Goal: Find specific page/section: Find specific page/section

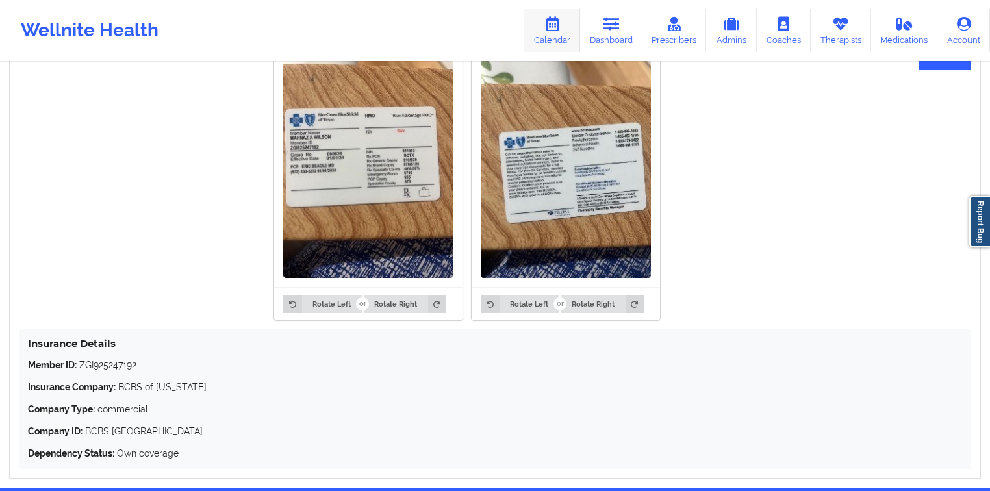
scroll to position [671, 0]
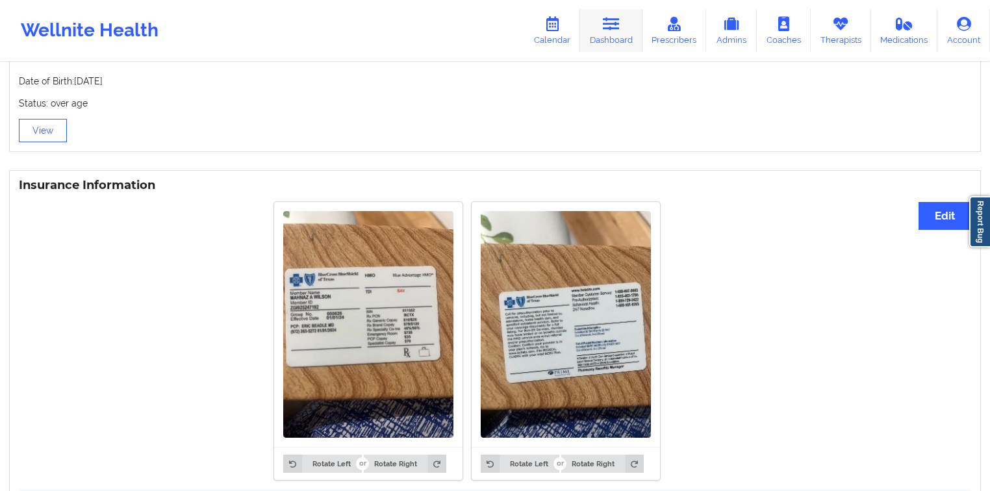
click at [604, 27] on link "Dashboard" at bounding box center [611, 30] width 62 height 43
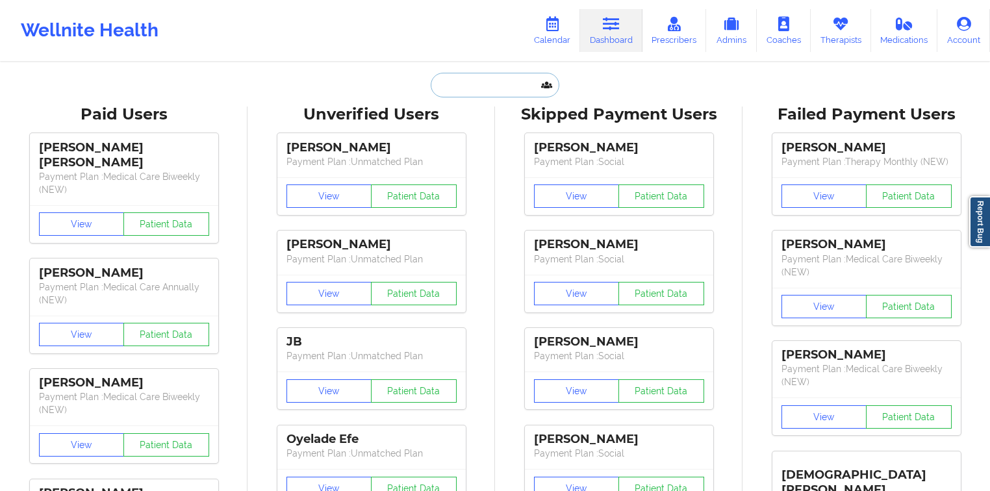
click at [439, 84] on input "text" at bounding box center [495, 85] width 129 height 25
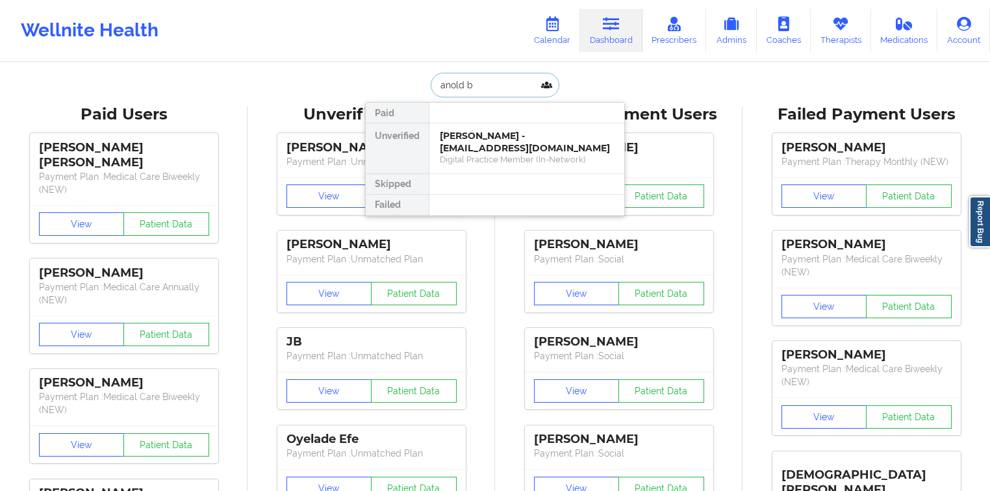
type input "anold ba"
click at [487, 131] on div "[PERSON_NAME] - [EMAIL_ADDRESS][DOMAIN_NAME]" at bounding box center [527, 142] width 174 height 24
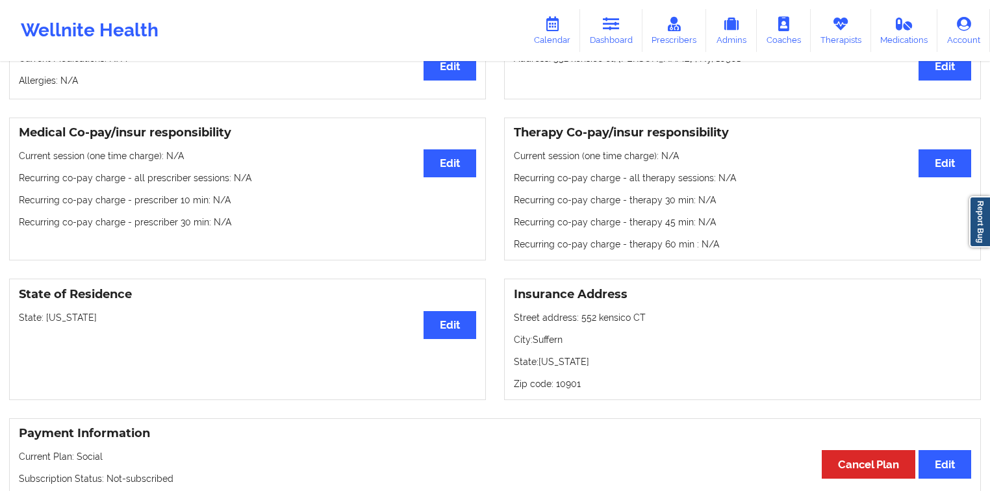
scroll to position [364, 0]
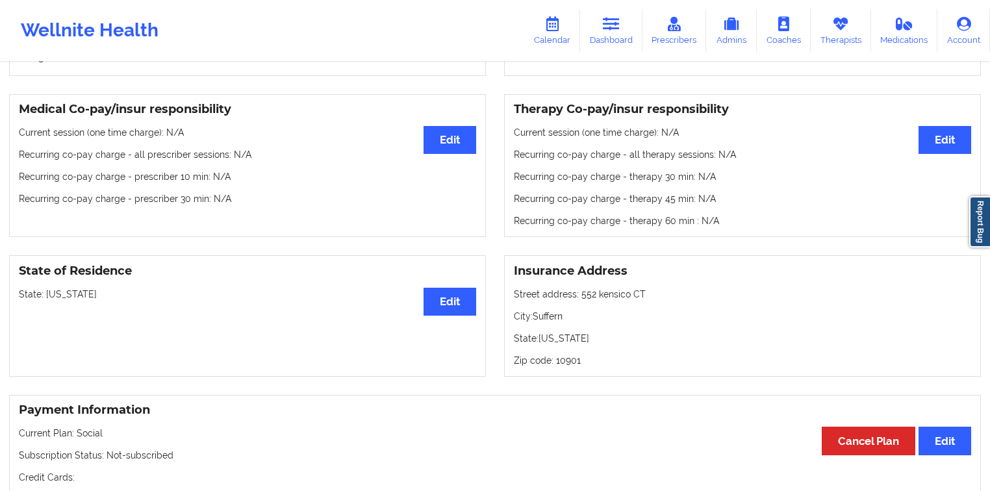
click at [553, 320] on p "City: Suffern" at bounding box center [742, 316] width 457 height 13
click at [557, 317] on p "City: Suffern" at bounding box center [742, 316] width 457 height 13
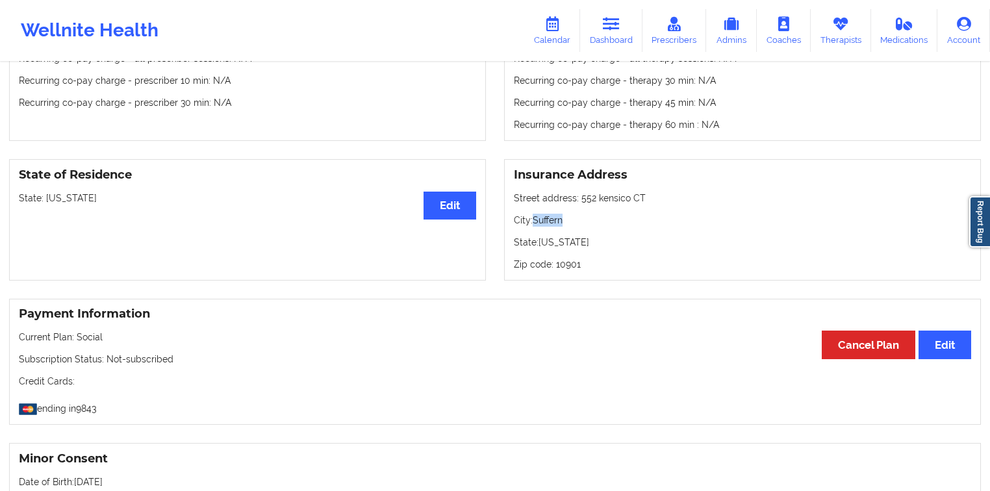
scroll to position [468, 0]
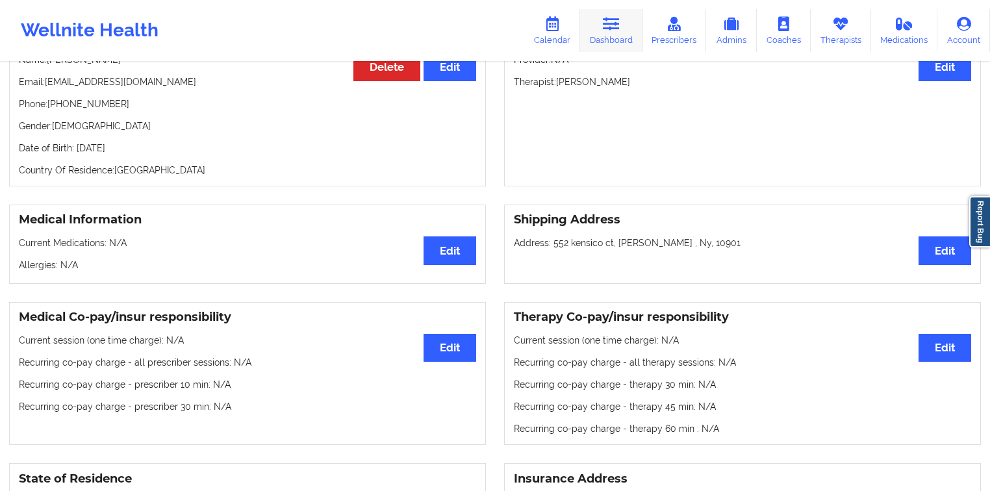
click at [602, 38] on link "Dashboard" at bounding box center [611, 30] width 62 height 43
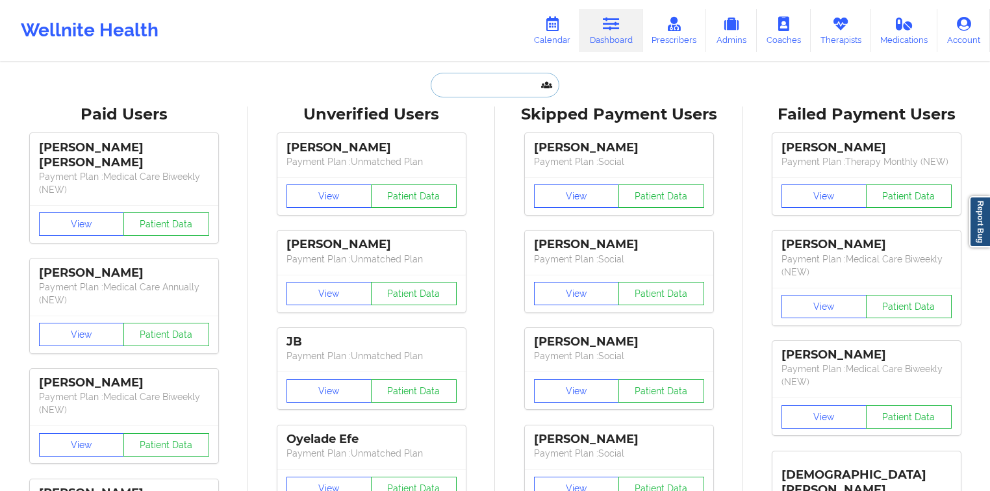
click at [489, 93] on input "text" at bounding box center [495, 85] width 129 height 25
paste input "[PERSON_NAME]"
type input "[PERSON_NAME]"
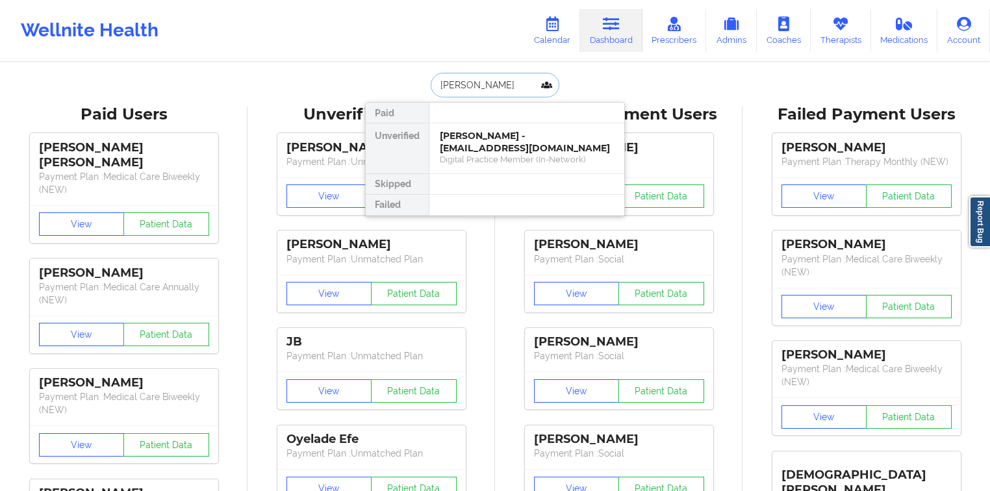
click at [478, 153] on div "[PERSON_NAME] - [EMAIL_ADDRESS][DOMAIN_NAME]" at bounding box center [527, 142] width 174 height 24
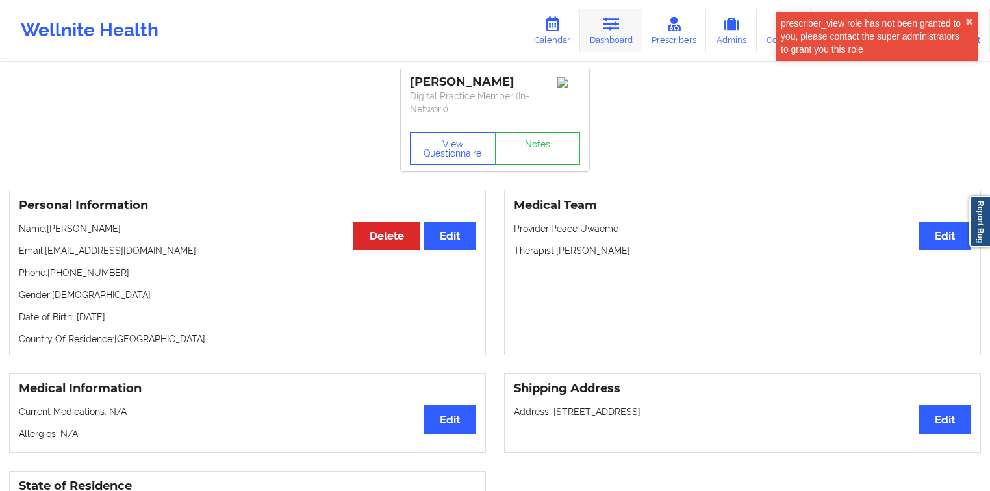
click at [617, 43] on link "Dashboard" at bounding box center [611, 30] width 62 height 43
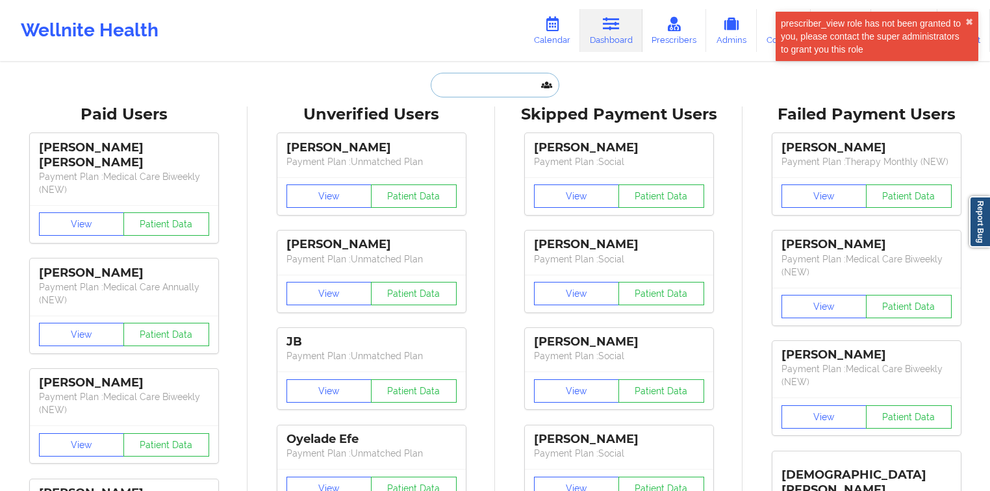
click at [476, 79] on input "text" at bounding box center [495, 85] width 129 height 25
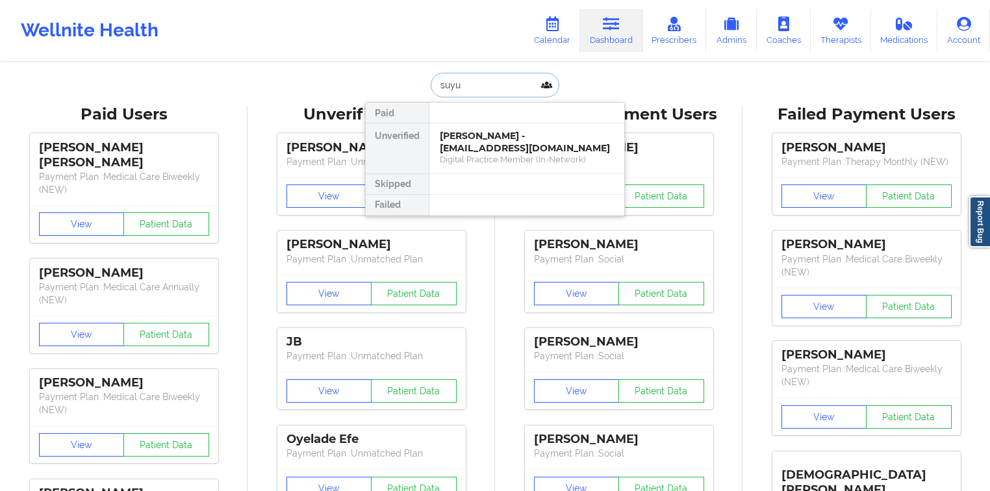
type input "suyun"
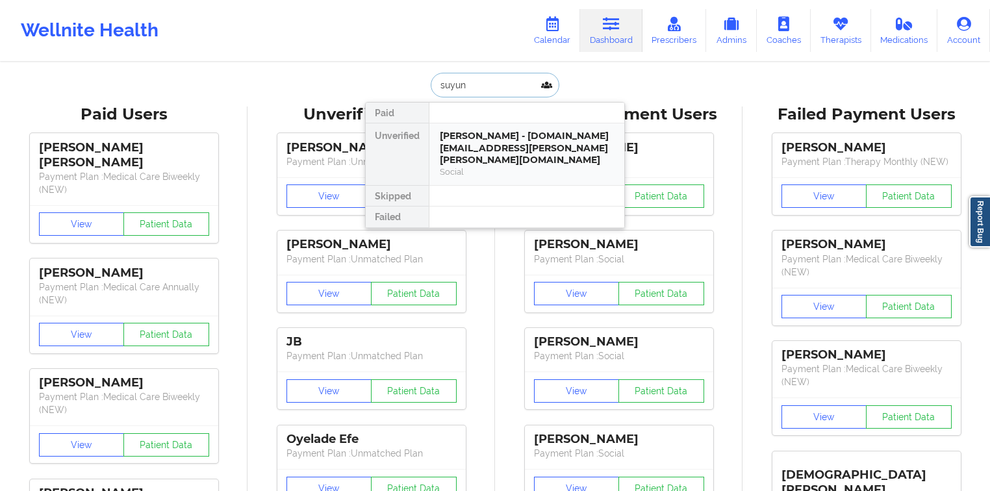
click at [468, 146] on div "[PERSON_NAME] - [DOMAIN_NAME][EMAIL_ADDRESS][PERSON_NAME][PERSON_NAME][DOMAIN_N…" at bounding box center [527, 148] width 174 height 36
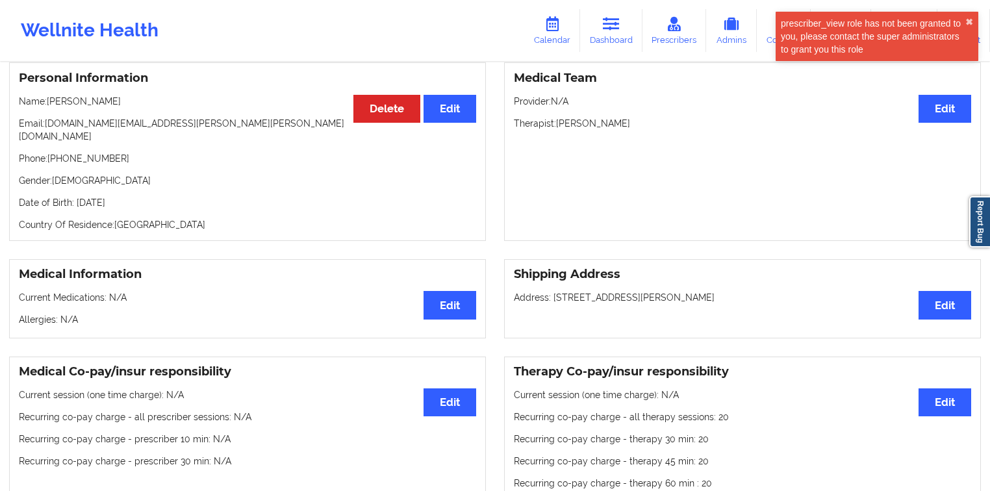
scroll to position [156, 0]
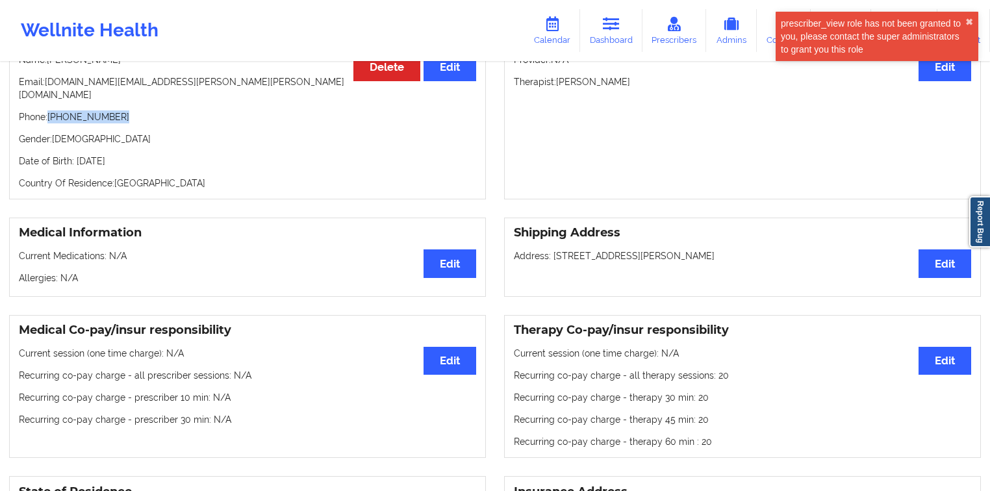
drag, startPoint x: 122, startPoint y: 109, endPoint x: 50, endPoint y: 104, distance: 72.3
click at [50, 110] on p "Phone: [PHONE_NUMBER]" at bounding box center [247, 116] width 457 height 13
copy p "[PHONE_NUMBER]"
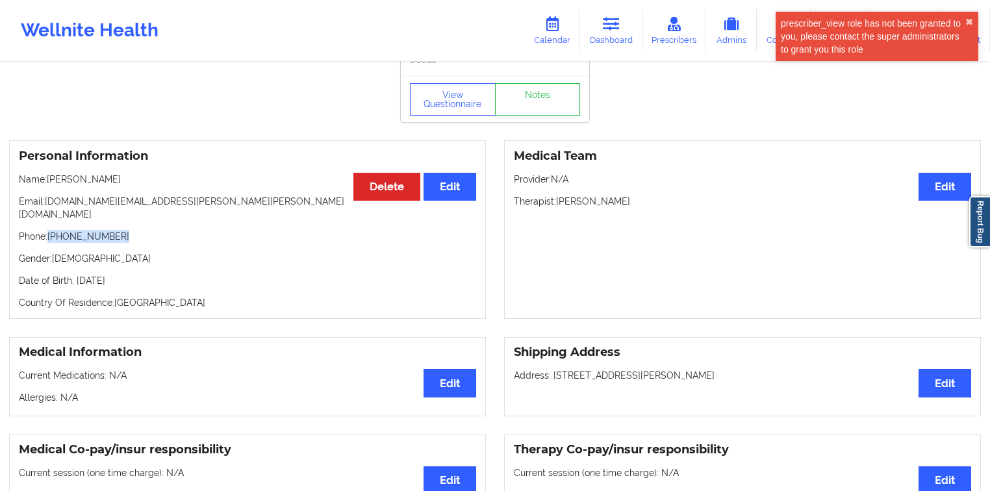
scroll to position [0, 0]
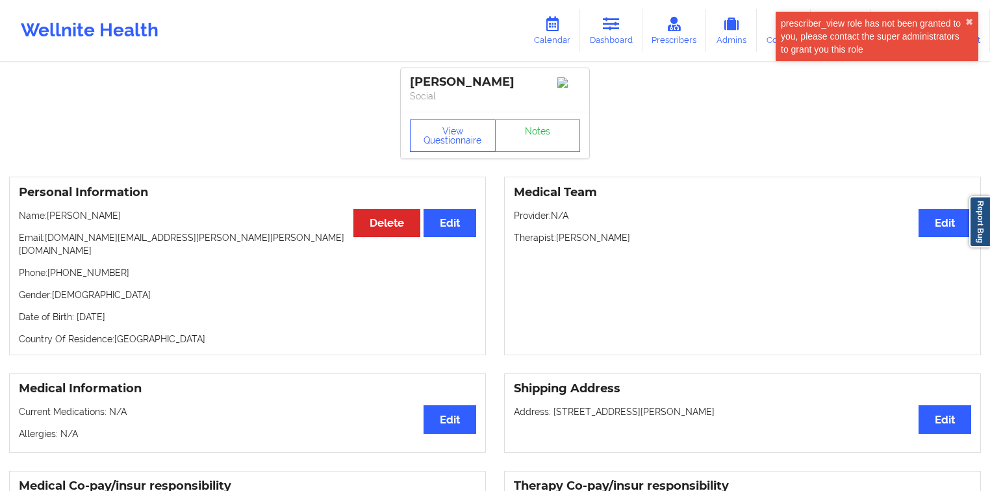
click at [86, 217] on p "Name: [PERSON_NAME]" at bounding box center [247, 215] width 457 height 13
click at [84, 218] on p "Name: [PERSON_NAME]" at bounding box center [247, 215] width 457 height 13
copy p "[PERSON_NAME]"
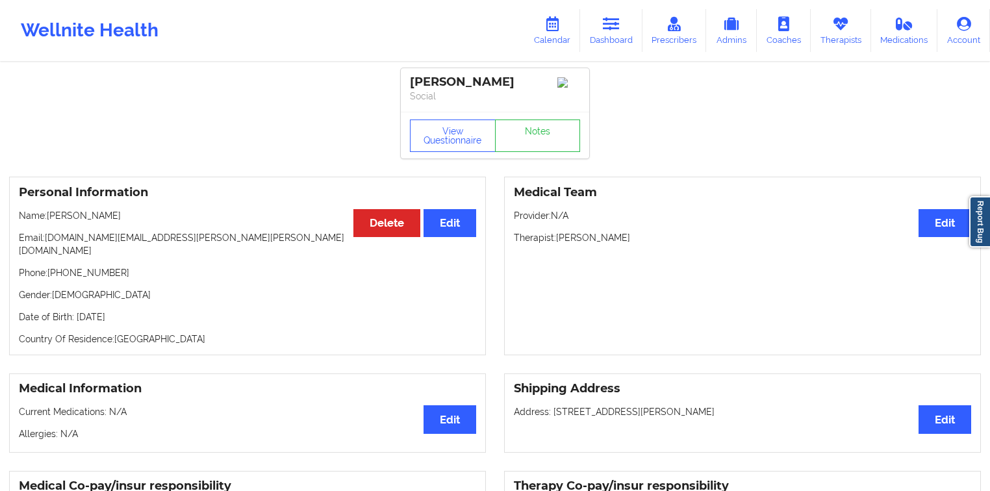
click at [435, 83] on div "[PERSON_NAME]" at bounding box center [495, 82] width 170 height 15
copy div "Suyun"
click at [606, 27] on icon at bounding box center [611, 24] width 17 height 14
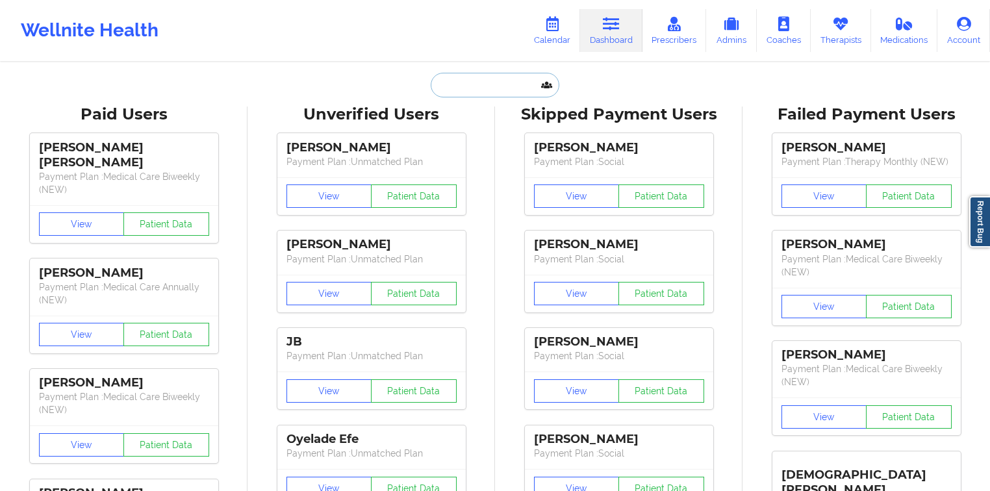
click at [494, 96] on input "text" at bounding box center [495, 85] width 129 height 25
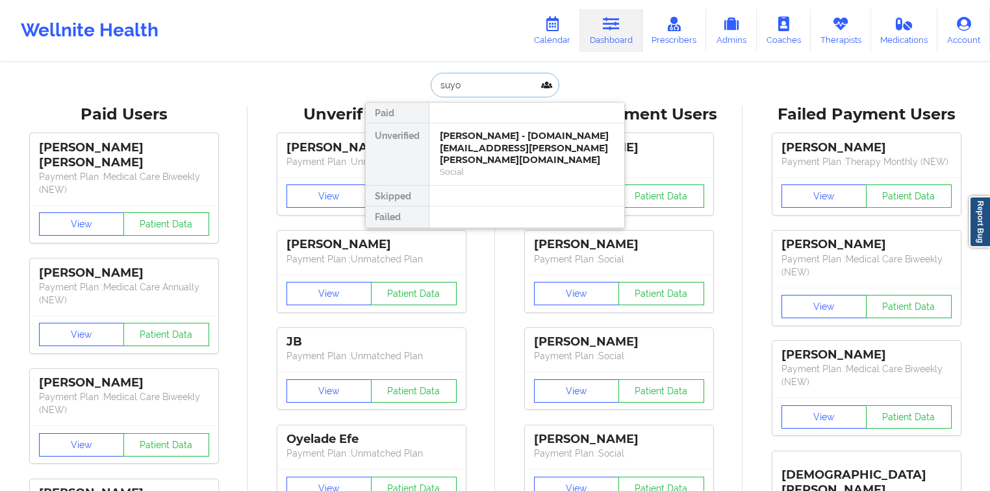
type input "suyon"
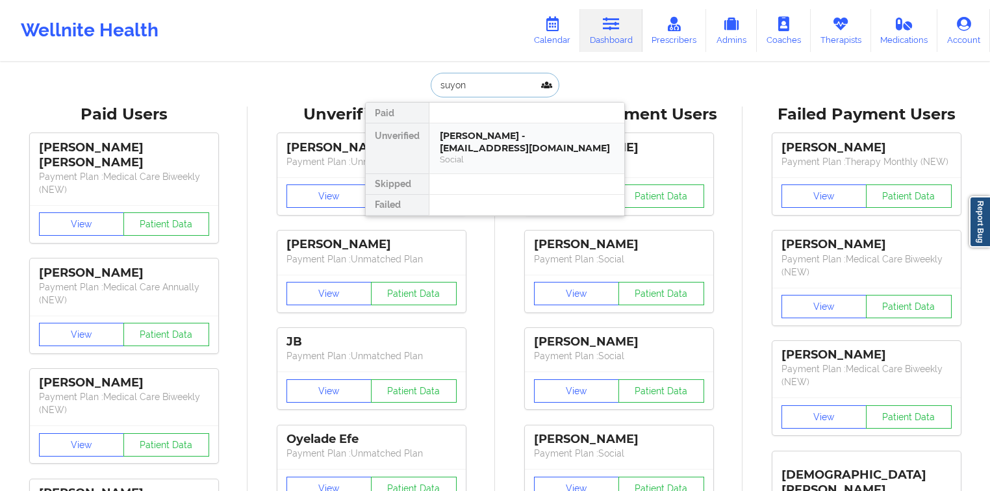
click at [487, 137] on div "[PERSON_NAME] - [EMAIL_ADDRESS][DOMAIN_NAME]" at bounding box center [527, 142] width 174 height 24
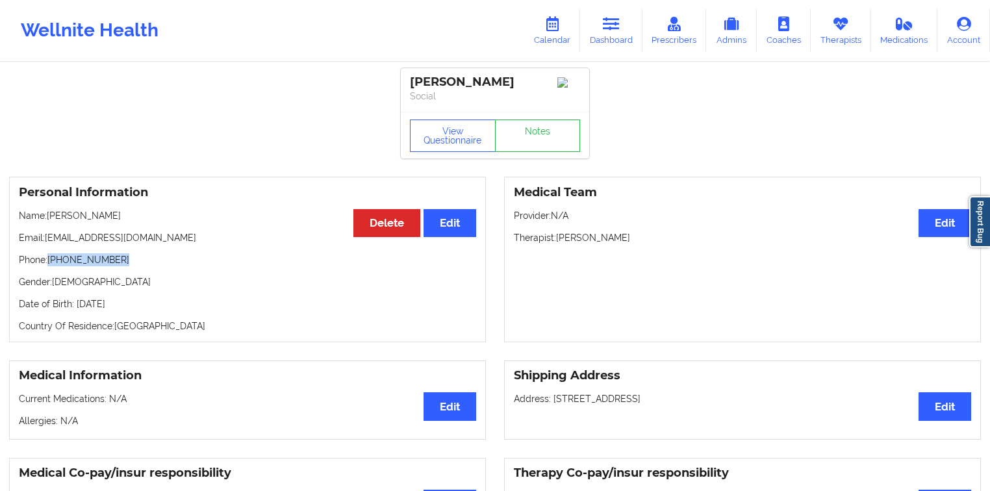
drag, startPoint x: 119, startPoint y: 263, endPoint x: 49, endPoint y: 261, distance: 69.6
click at [49, 261] on p "Phone: [PHONE_NUMBER]" at bounding box center [247, 259] width 457 height 13
copy p "[PHONE_NUMBER]"
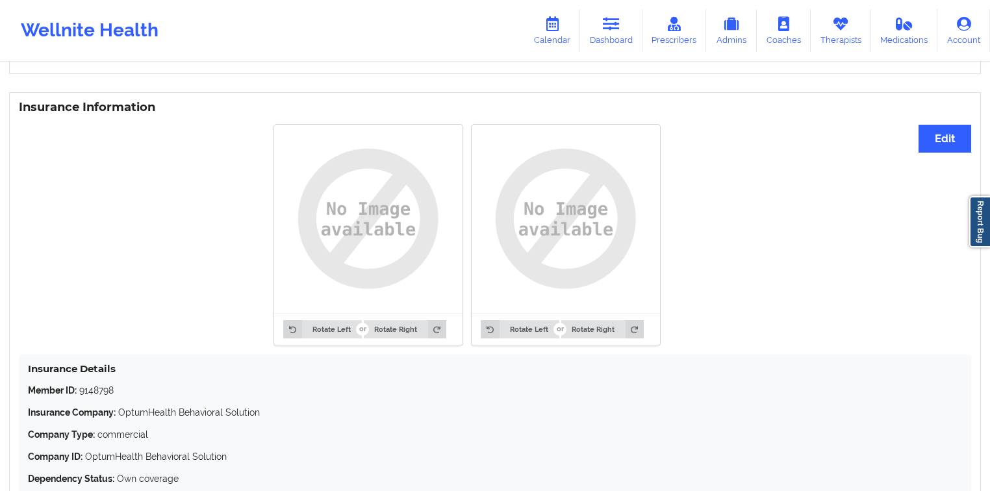
scroll to position [940, 0]
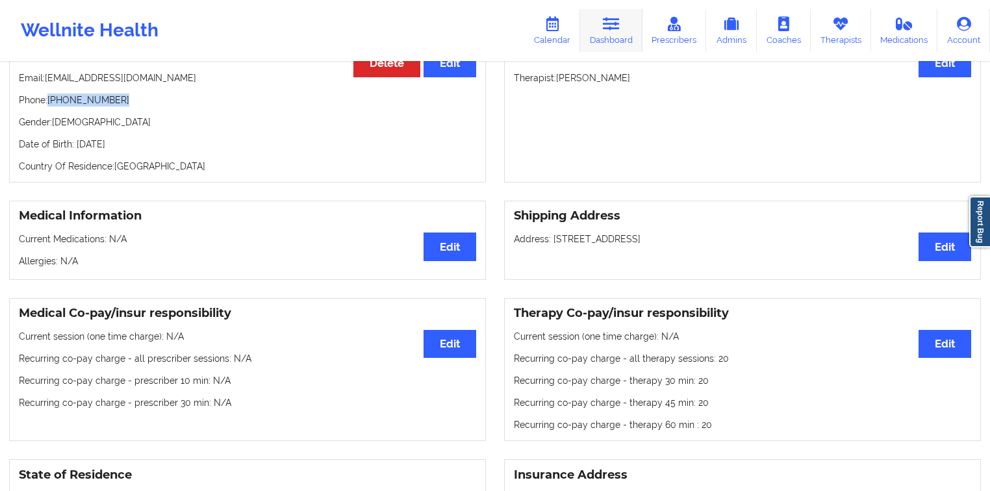
click at [592, 31] on link "Dashboard" at bounding box center [611, 30] width 62 height 43
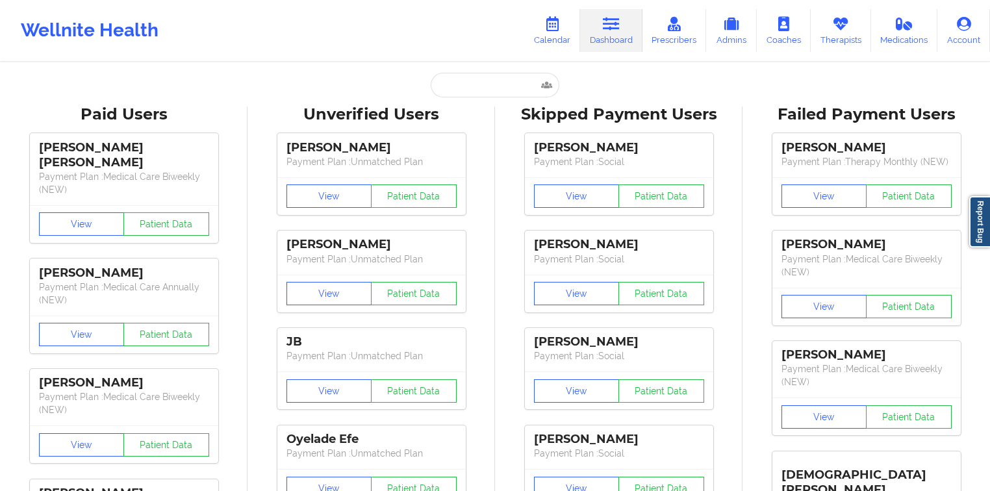
click at [452, 92] on input "text" at bounding box center [495, 85] width 129 height 25
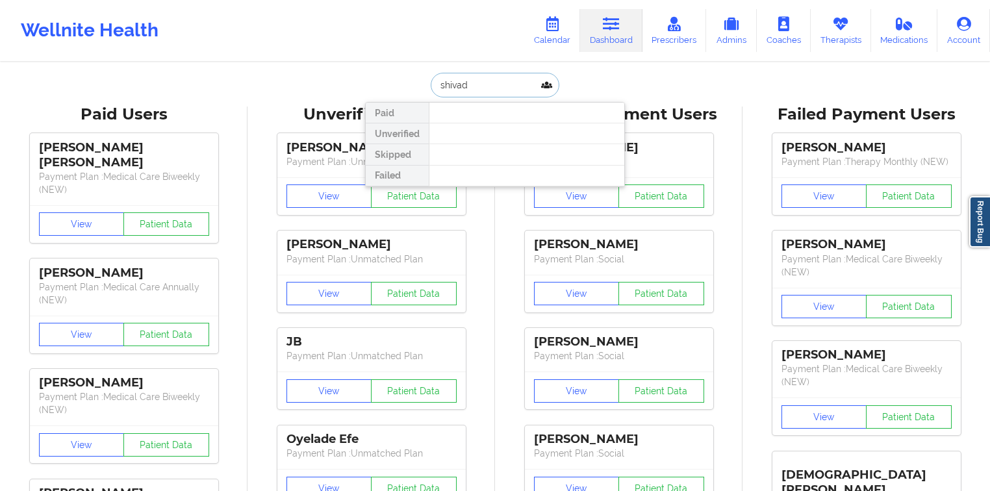
paste input "[EMAIL_ADDRESS][DOMAIN_NAME]"
type input "[EMAIL_ADDRESS][DOMAIN_NAME]"
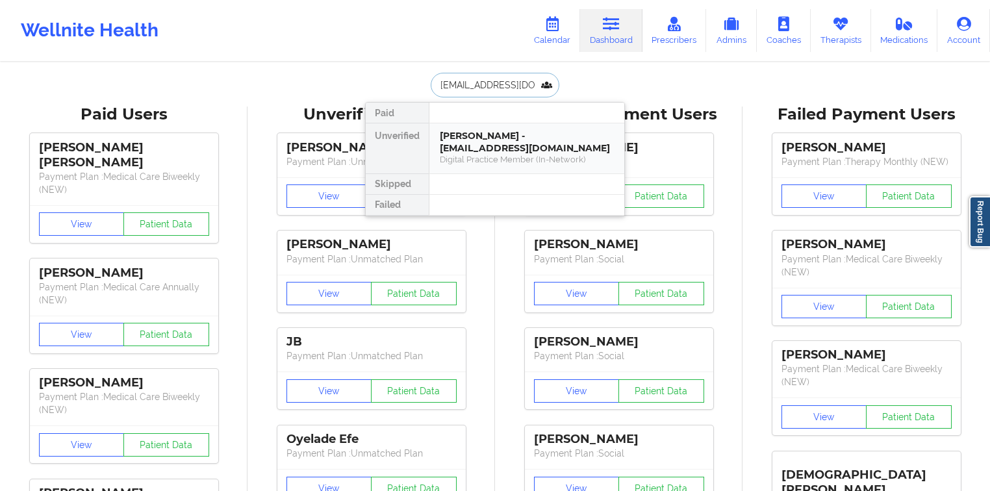
click at [490, 136] on div "[PERSON_NAME] - [EMAIL_ADDRESS][DOMAIN_NAME]" at bounding box center [527, 142] width 174 height 24
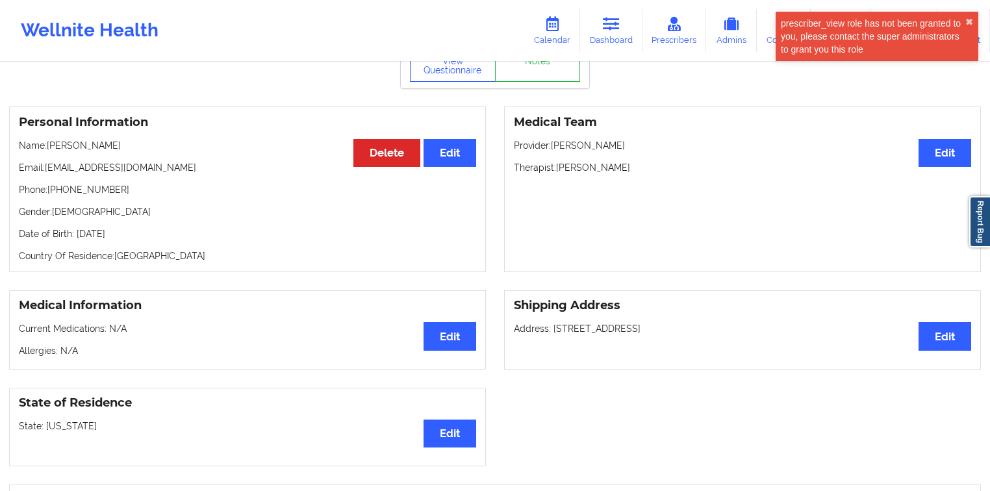
scroll to position [83, 0]
click at [84, 187] on p "Phone: [PHONE_NUMBER]" at bounding box center [247, 189] width 457 height 13
copy p "17866125531"
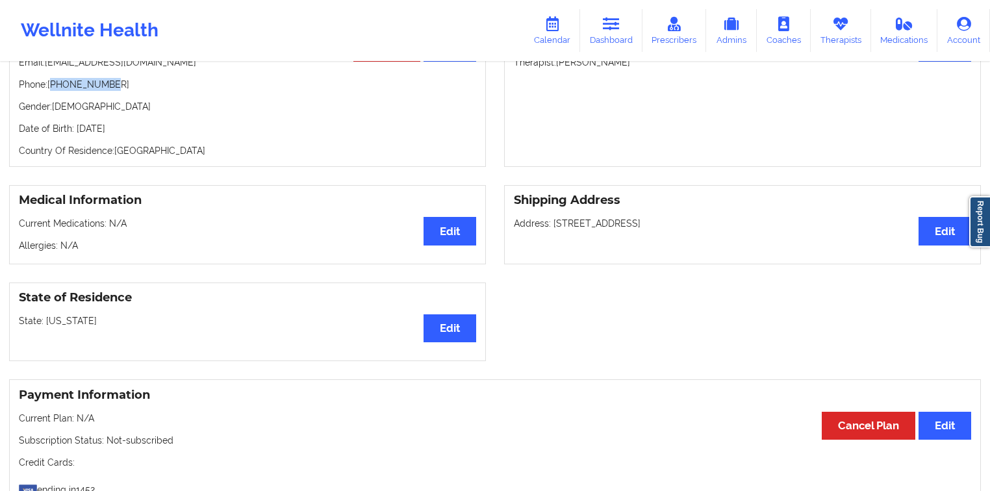
scroll to position [47, 0]
